Goal: Task Accomplishment & Management: Manage account settings

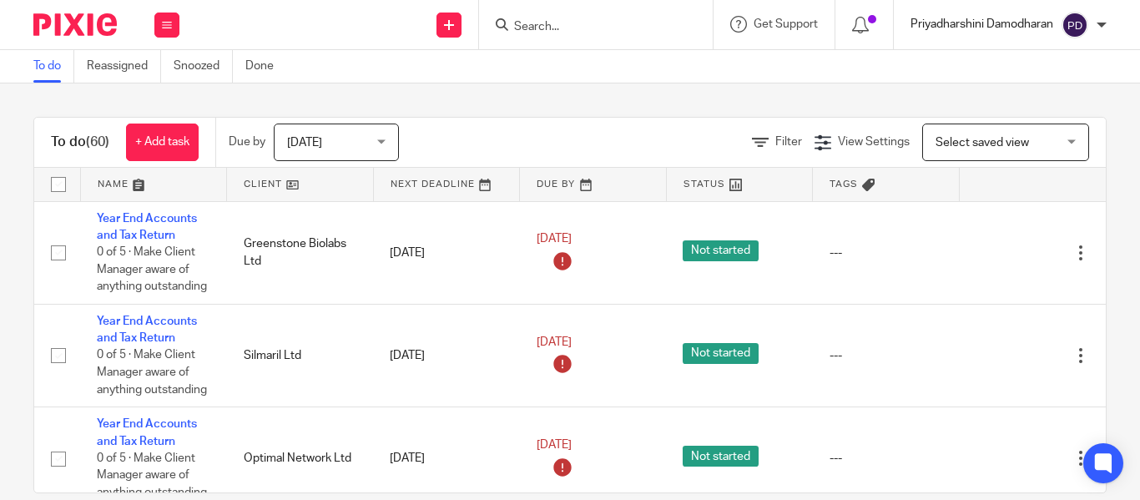
click at [1010, 29] on p "Priyadharshini Damodharan" at bounding box center [981, 24] width 143 height 17
click at [893, 77] on div "To do Reassigned Snoozed Done" at bounding box center [570, 66] width 1140 height 33
click at [928, 20] on p "Priyadharshini Damodharan" at bounding box center [981, 24] width 143 height 17
click at [1027, 66] on span "My profile" at bounding box center [1036, 67] width 52 height 12
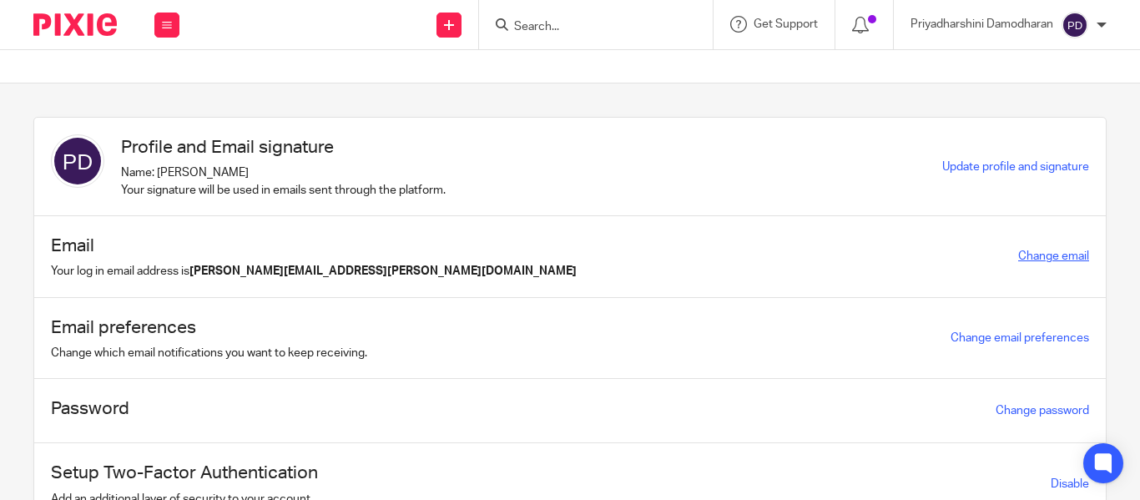
click at [1025, 259] on link "Change email" at bounding box center [1053, 256] width 71 height 12
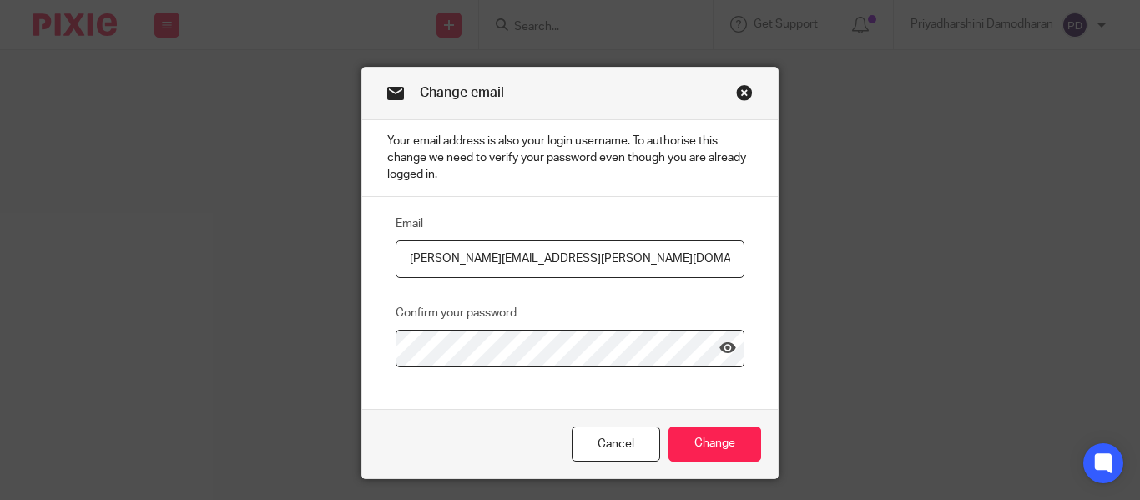
click at [580, 257] on input "priyadharshini.damodharan@jumpaccounting.co.uk" at bounding box center [569, 259] width 349 height 38
type input "priyadharshini.damodharan@riseaccounting.co.uk"
click at [722, 346] on icon at bounding box center [727, 348] width 17 height 17
click at [737, 88] on link "Close this dialog window" at bounding box center [744, 95] width 17 height 23
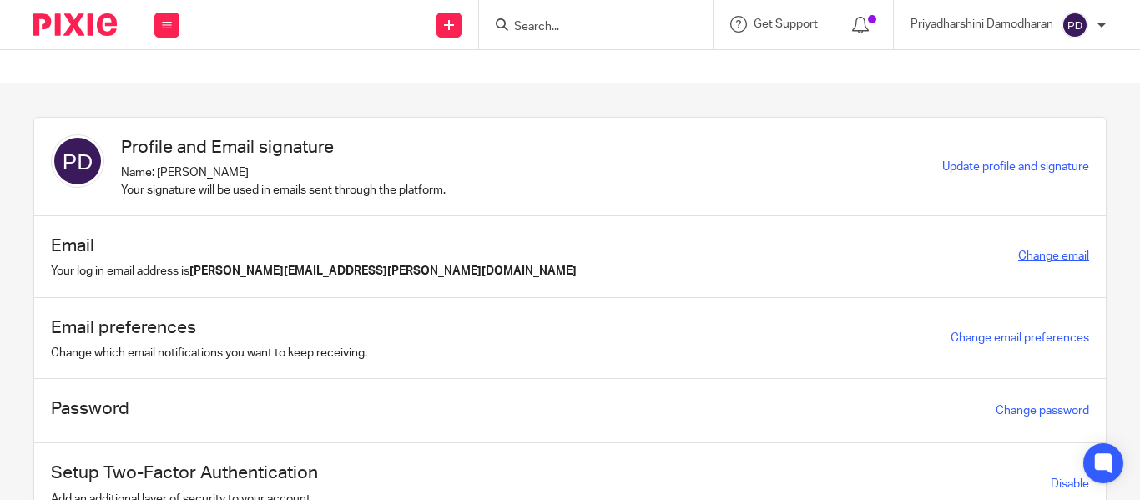
click at [1045, 253] on link "Change email" at bounding box center [1053, 256] width 71 height 12
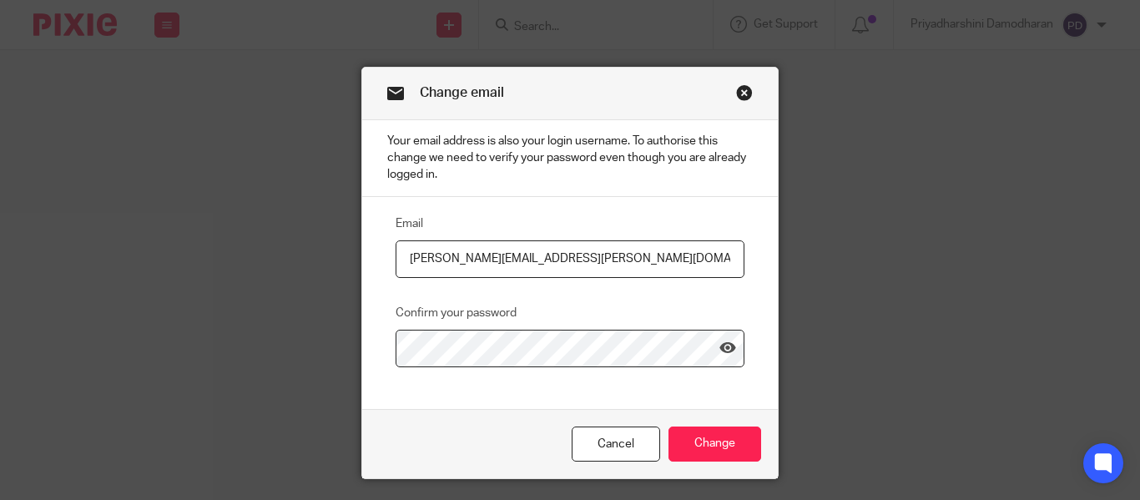
click at [576, 257] on input "priyadharshini.damodharan@jumpaccounting.co.uk" at bounding box center [569, 259] width 349 height 38
type input "[PERSON_NAME][EMAIL_ADDRESS][PERSON_NAME][DOMAIN_NAME]"
click at [728, 345] on icon at bounding box center [727, 348] width 17 height 17
click at [727, 440] on input "Change" at bounding box center [714, 444] width 93 height 36
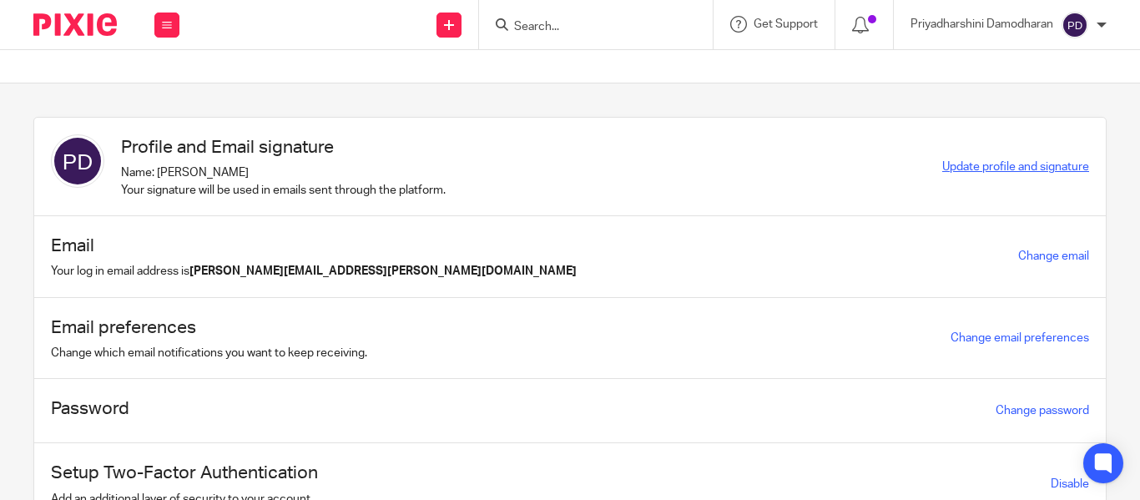
click at [1040, 164] on span "Update profile and signature" at bounding box center [1015, 167] width 147 height 12
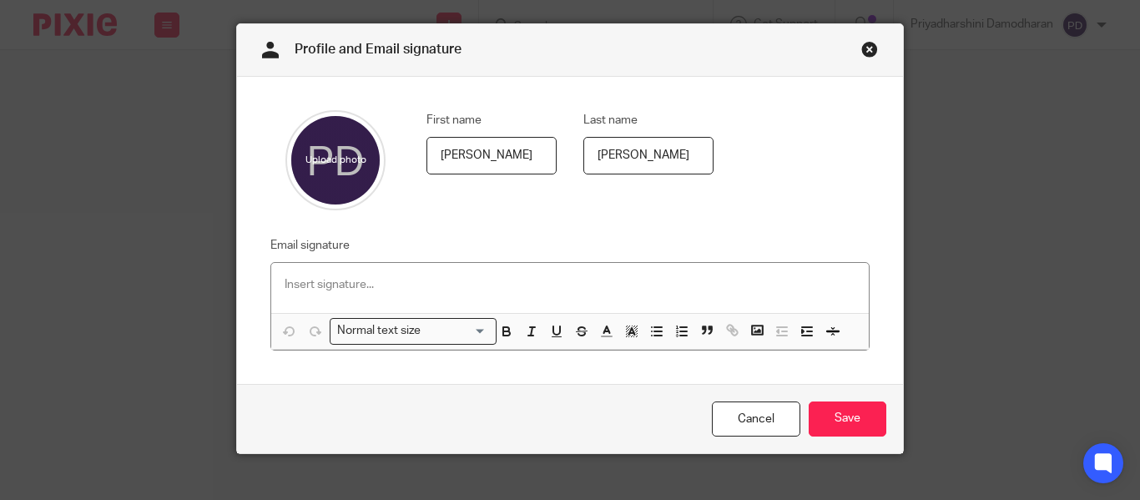
scroll to position [64, 0]
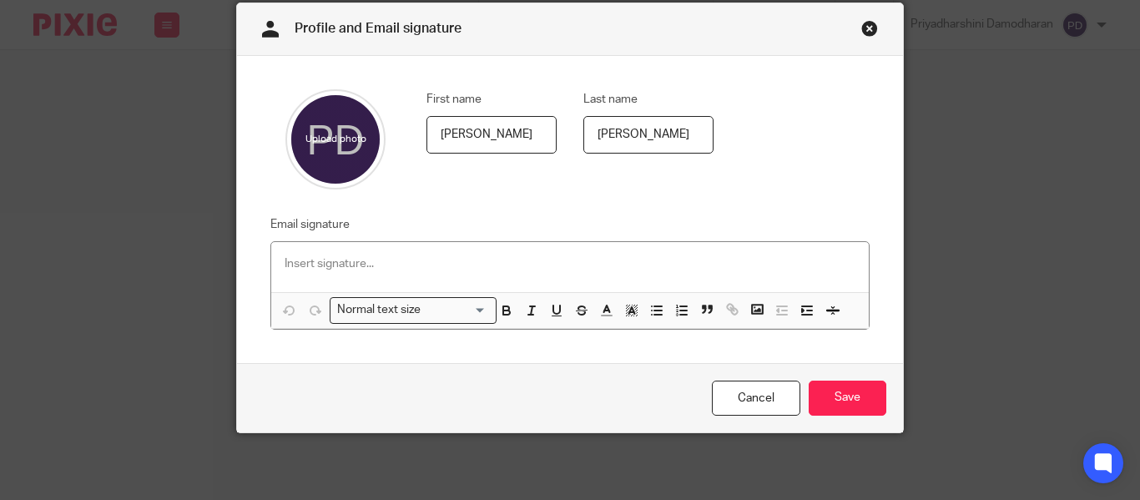
click at [861, 30] on link "Close this dialog window" at bounding box center [869, 31] width 17 height 23
